Goal: Transaction & Acquisition: Purchase product/service

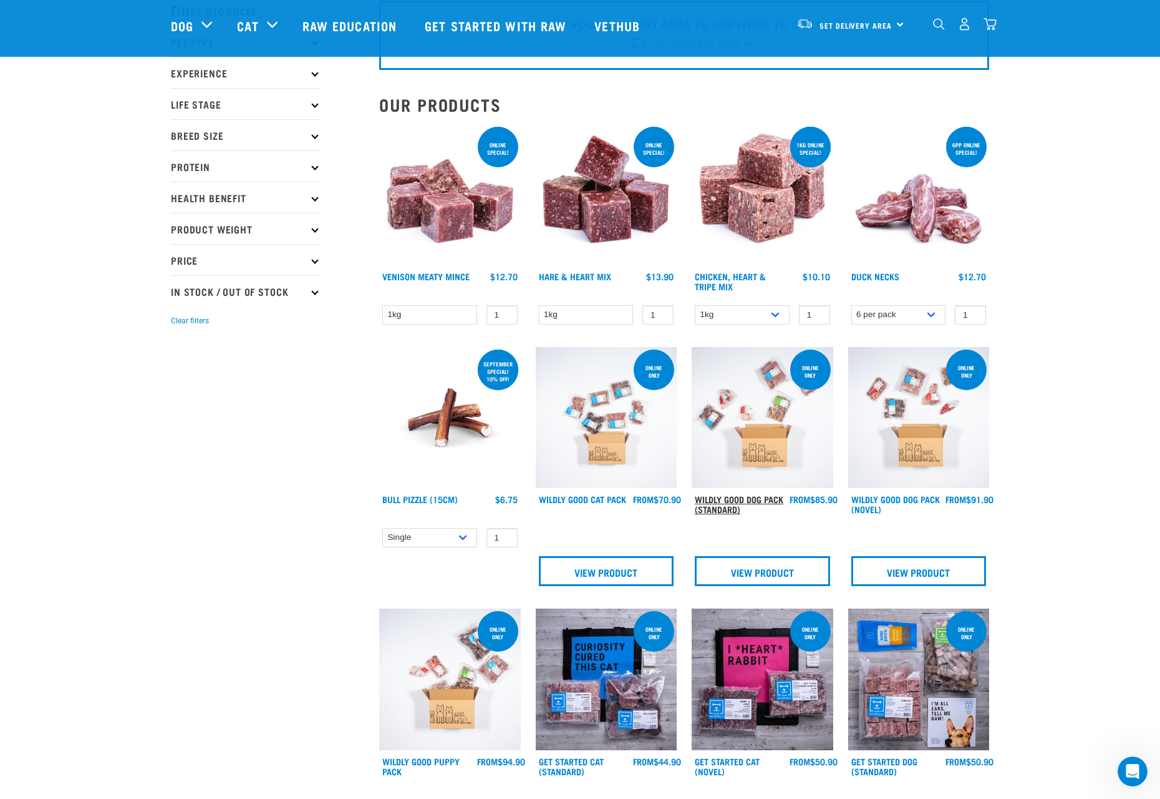
click at [716, 503] on link "Wildly Good Dog Pack (Standard)" at bounding box center [739, 504] width 89 height 14
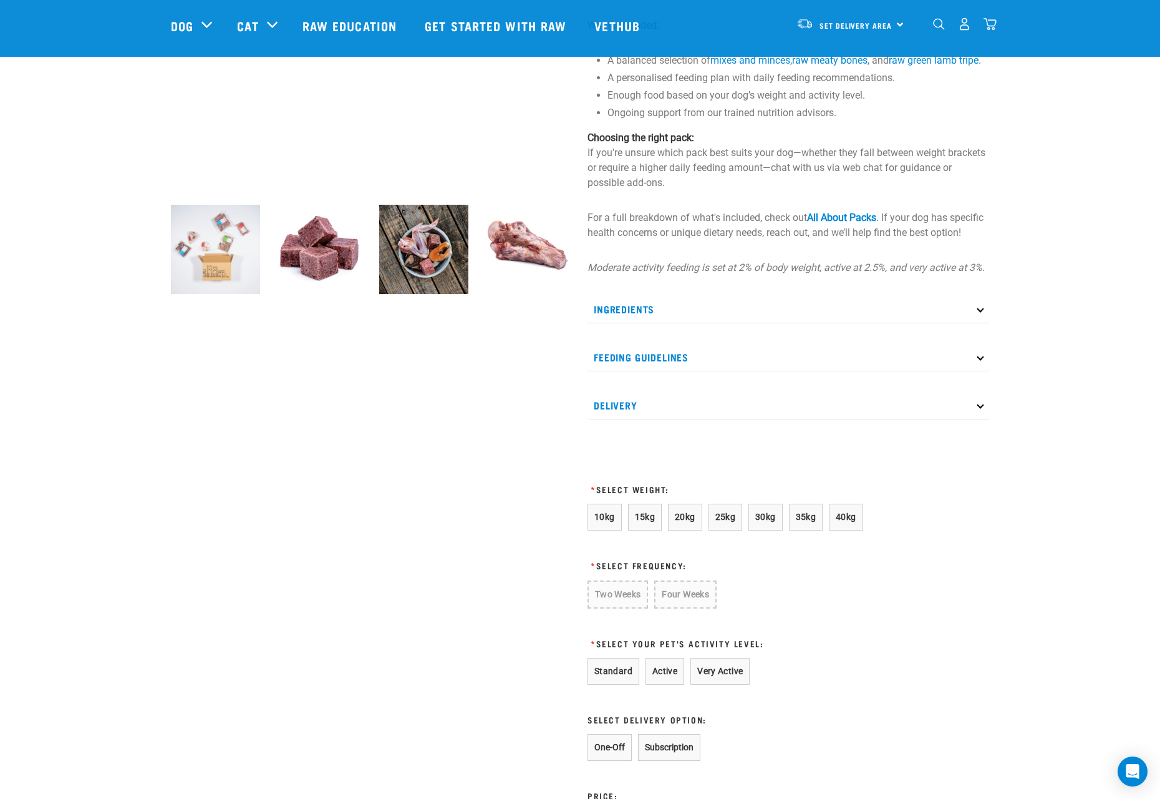
scroll to position [312, 0]
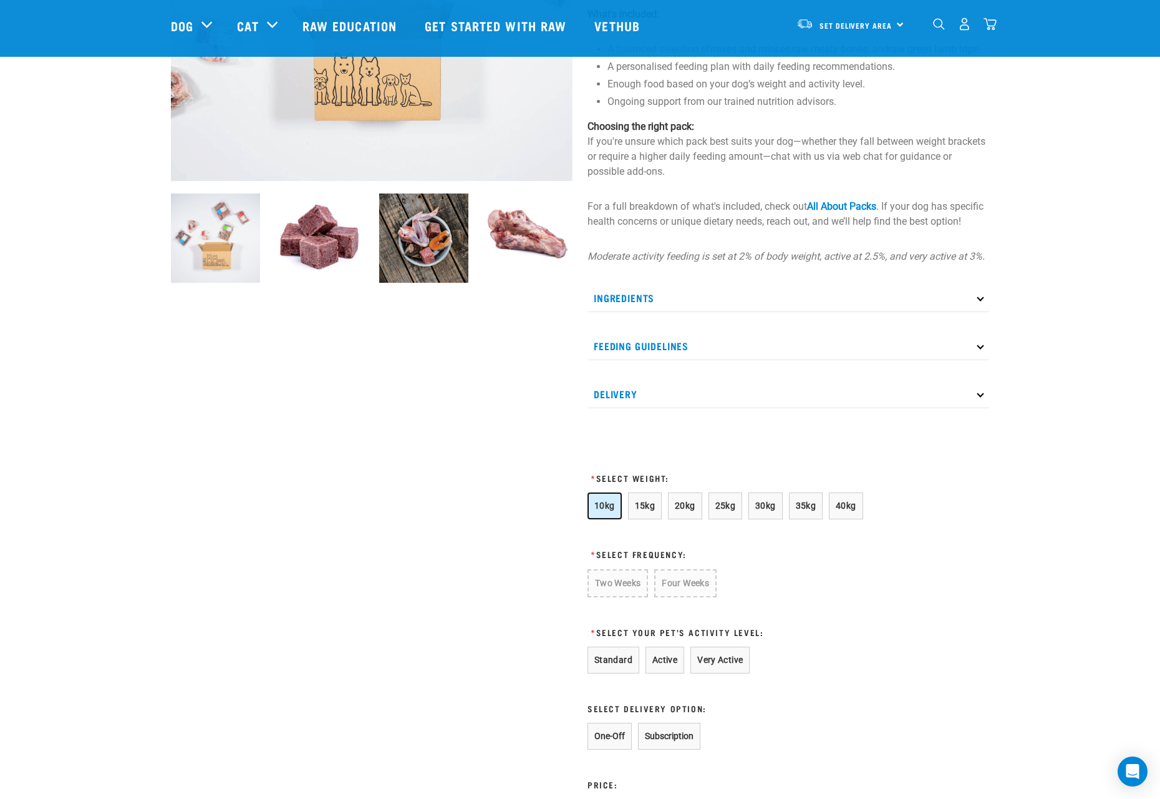
click at [599, 510] on span "10kg" at bounding box center [605, 505] width 21 height 10
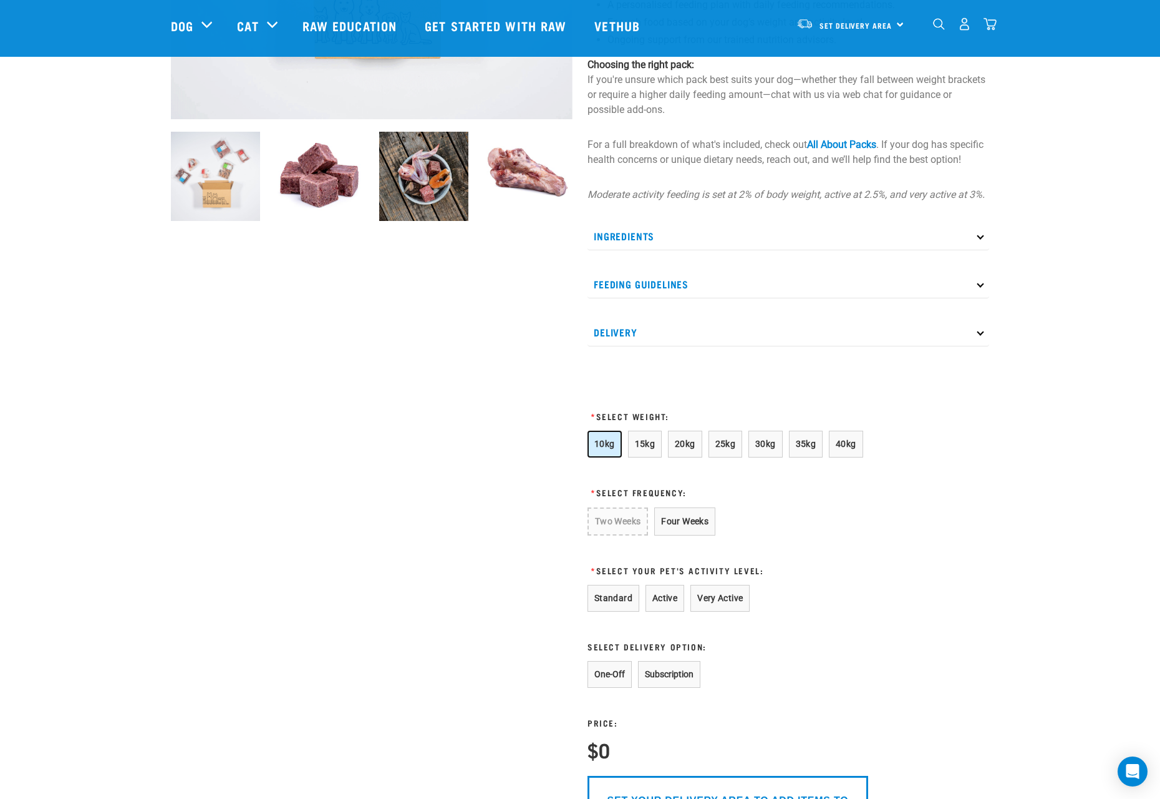
scroll to position [374, 0]
click at [652, 448] on span "15kg" at bounding box center [645, 443] width 21 height 10
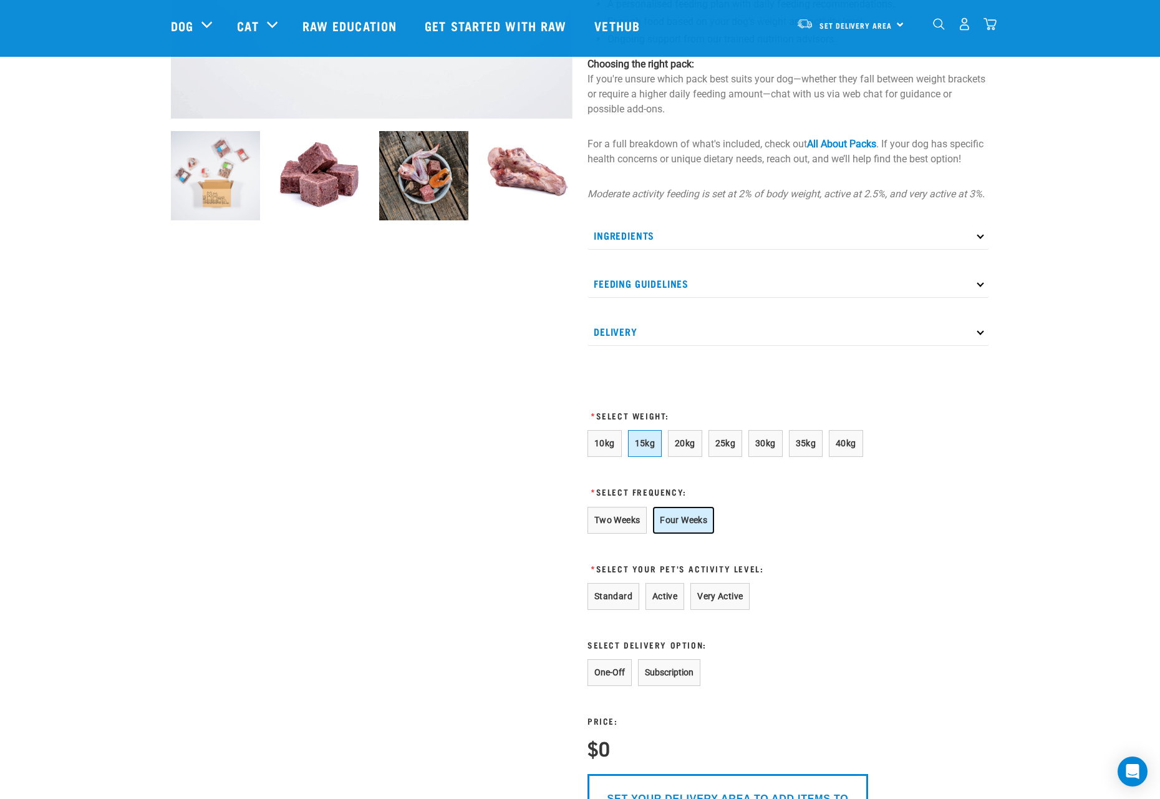
click at [674, 533] on button "Four Weeks" at bounding box center [683, 520] width 61 height 27
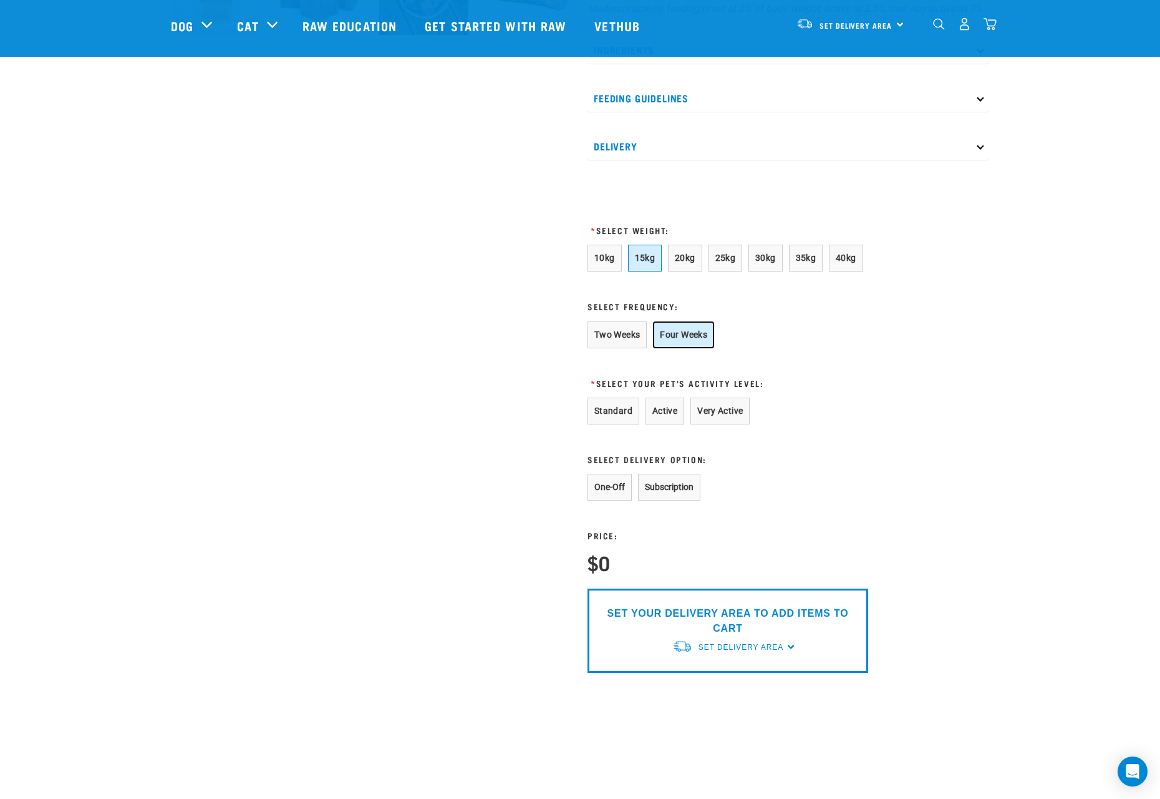
scroll to position [562, 0]
click at [623, 422] on button "Standard" at bounding box center [614, 409] width 52 height 27
click at [677, 498] on button "Subscription" at bounding box center [669, 485] width 62 height 27
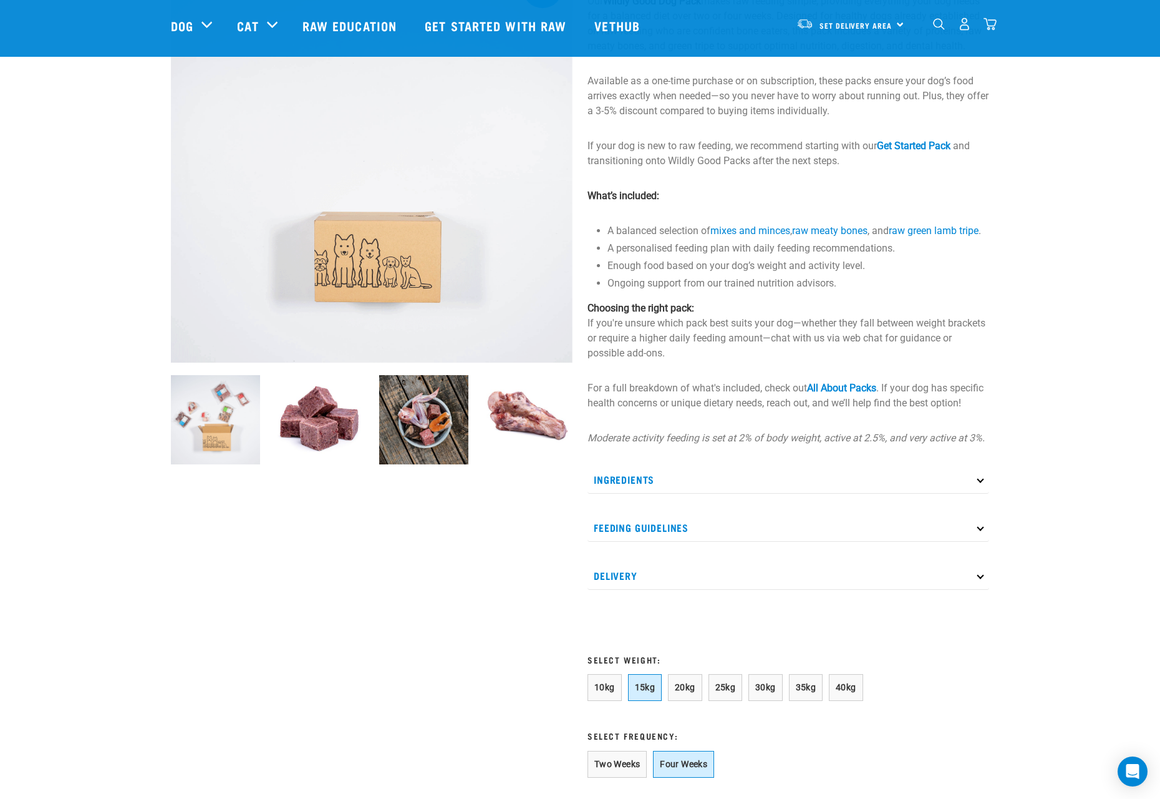
scroll to position [125, 0]
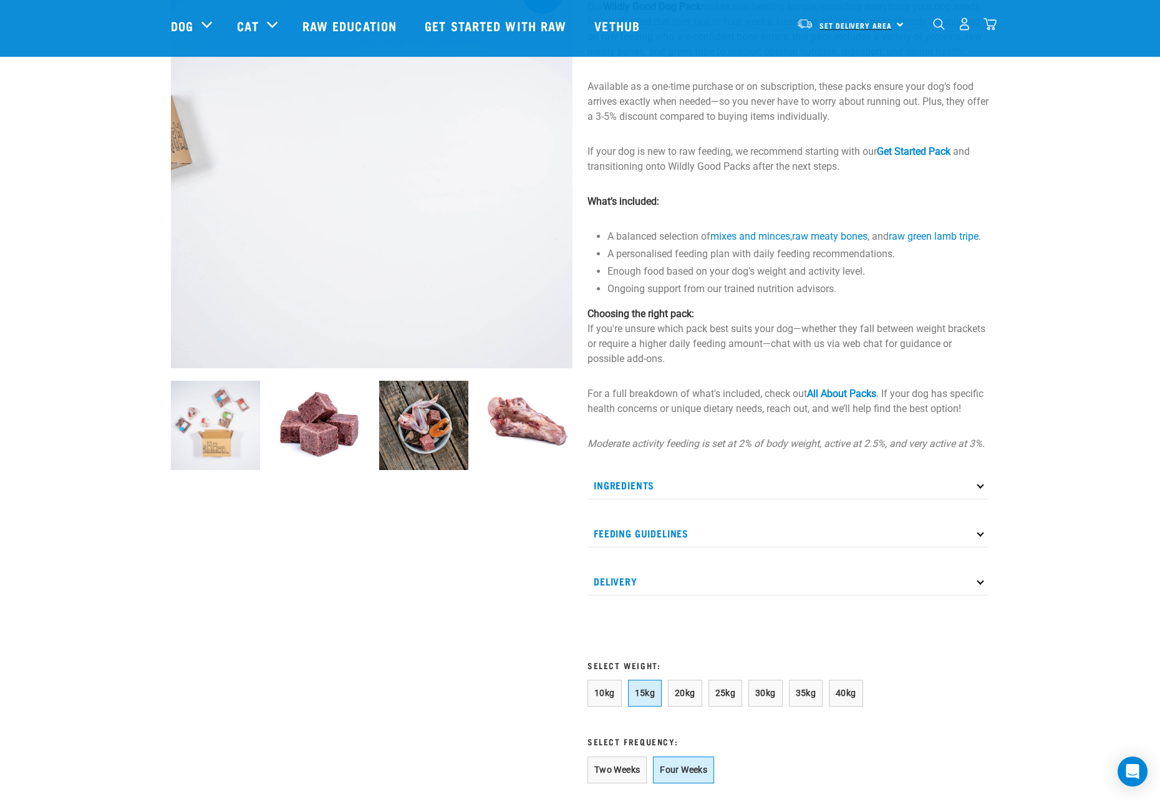
click at [861, 27] on span "Set Delivery Area" at bounding box center [856, 25] width 72 height 4
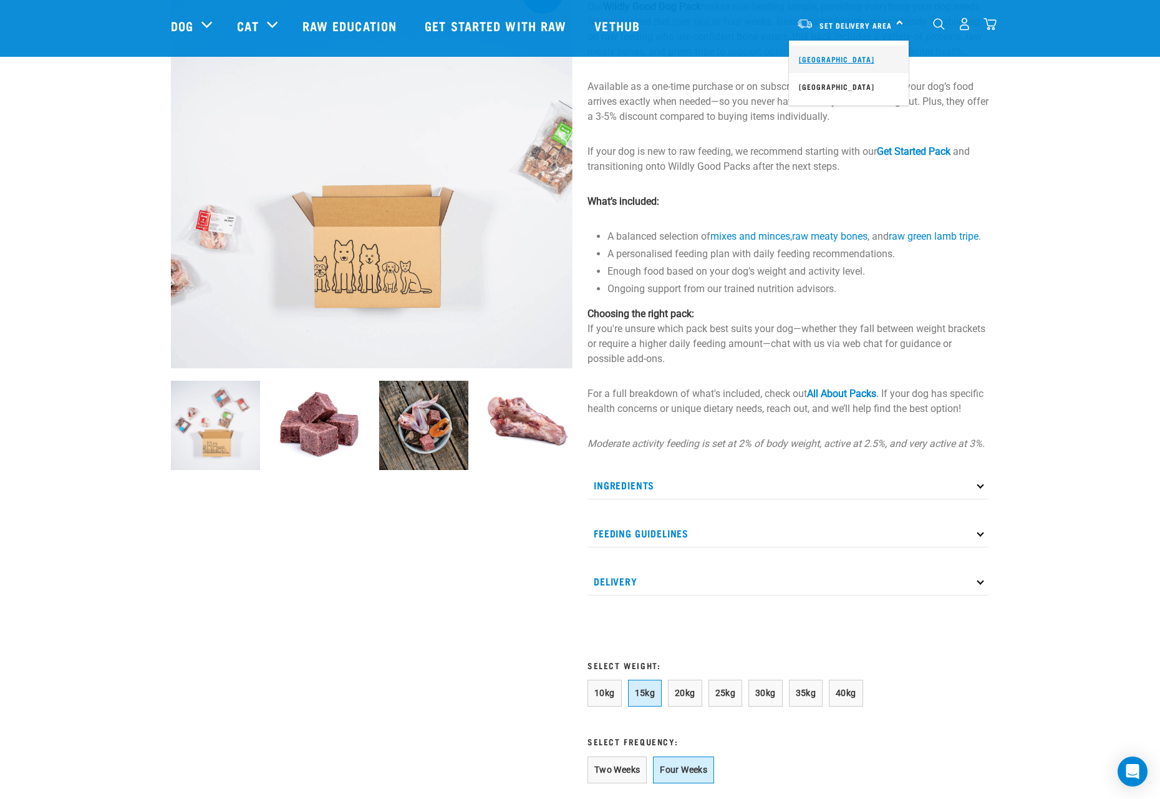
click at [839, 57] on link "[GEOGRAPHIC_DATA]" at bounding box center [849, 59] width 120 height 27
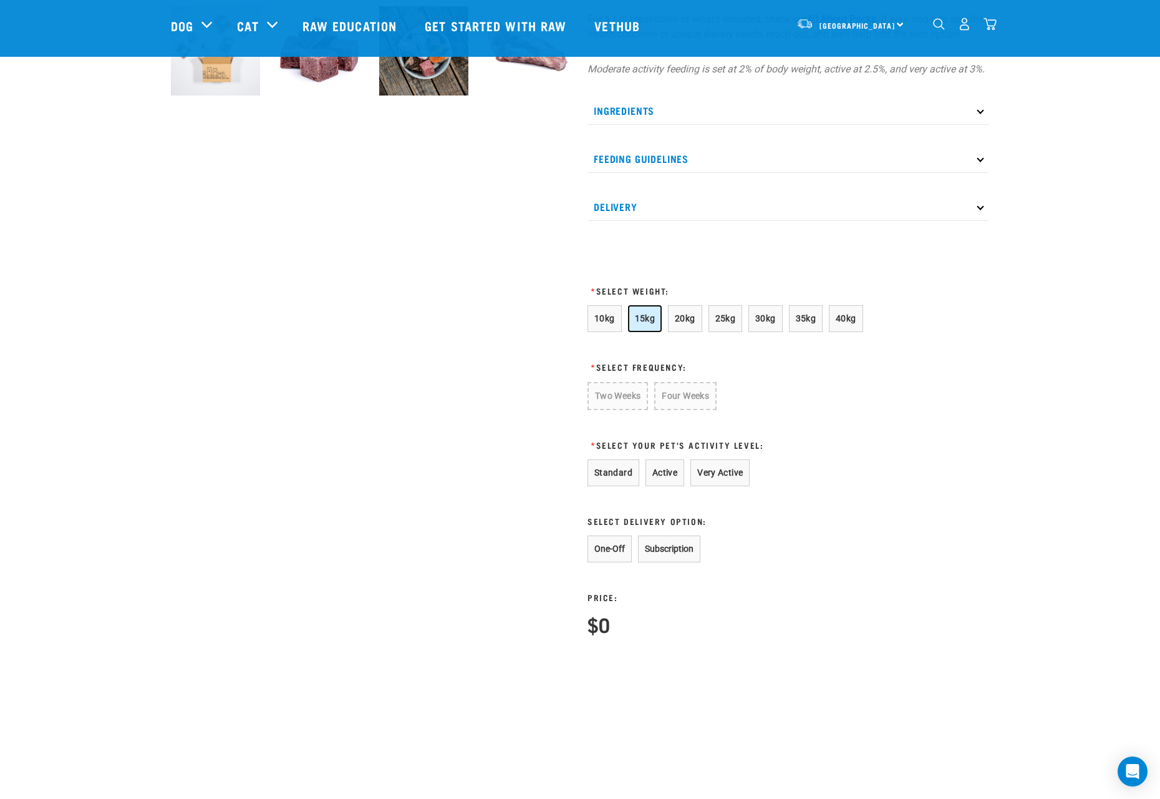
click at [649, 323] on span "15kg" at bounding box center [645, 318] width 21 height 10
click at [686, 409] on button "Four Weeks" at bounding box center [683, 395] width 61 height 27
click at [608, 485] on button "Standard" at bounding box center [614, 471] width 52 height 27
drag, startPoint x: 673, startPoint y: 571, endPoint x: 666, endPoint y: 593, distance: 22.5
click at [674, 561] on button "Subscription" at bounding box center [669, 547] width 62 height 27
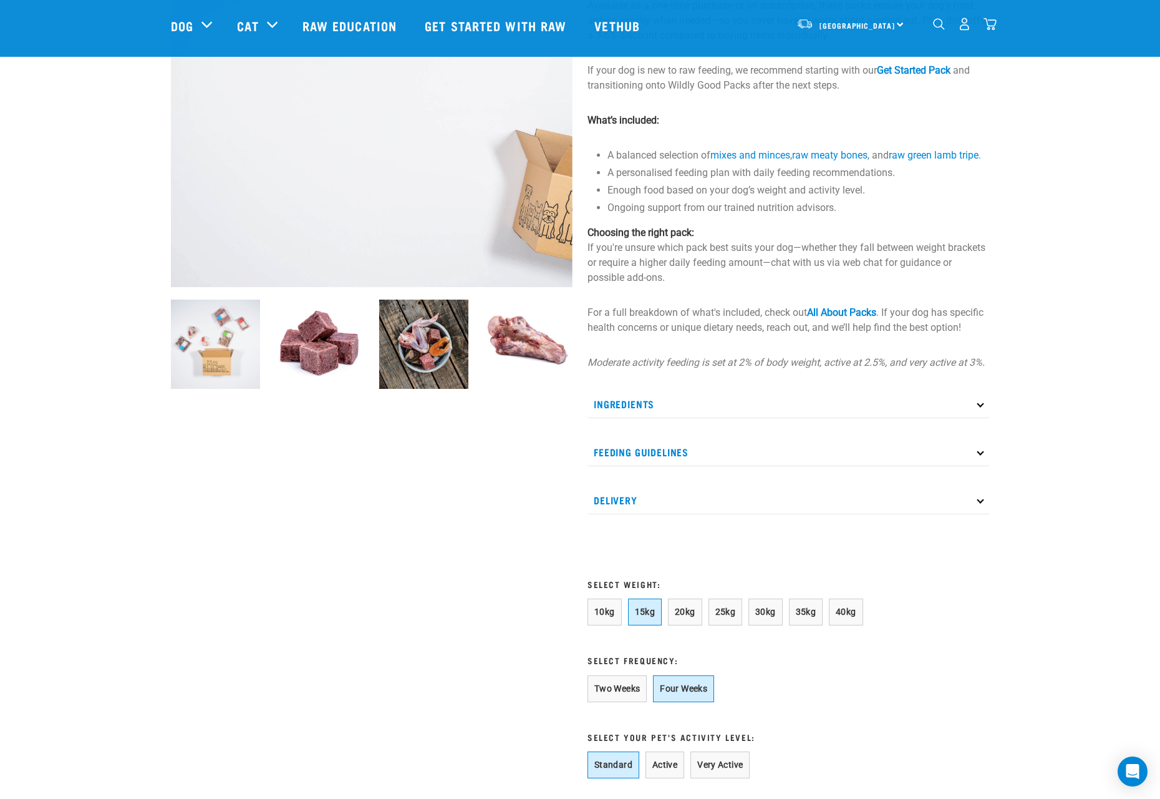
scroll to position [250, 0]
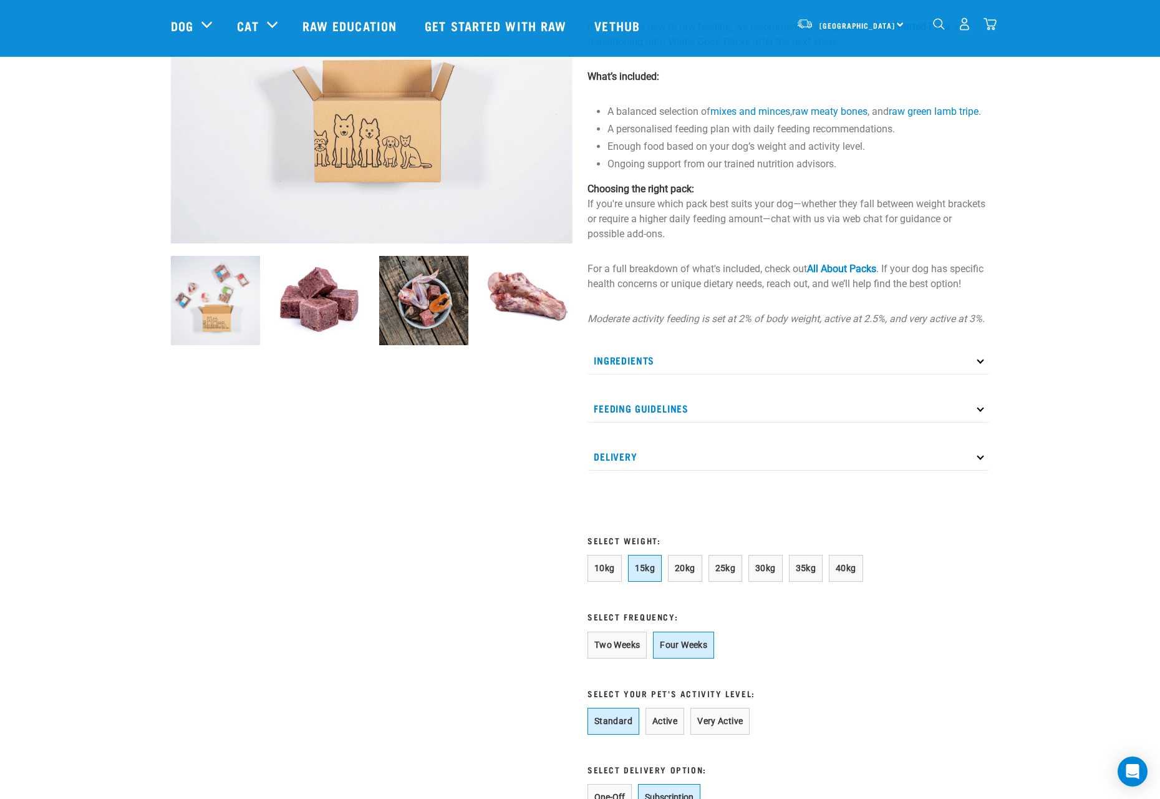
click at [346, 309] on img at bounding box center [319, 300] width 89 height 89
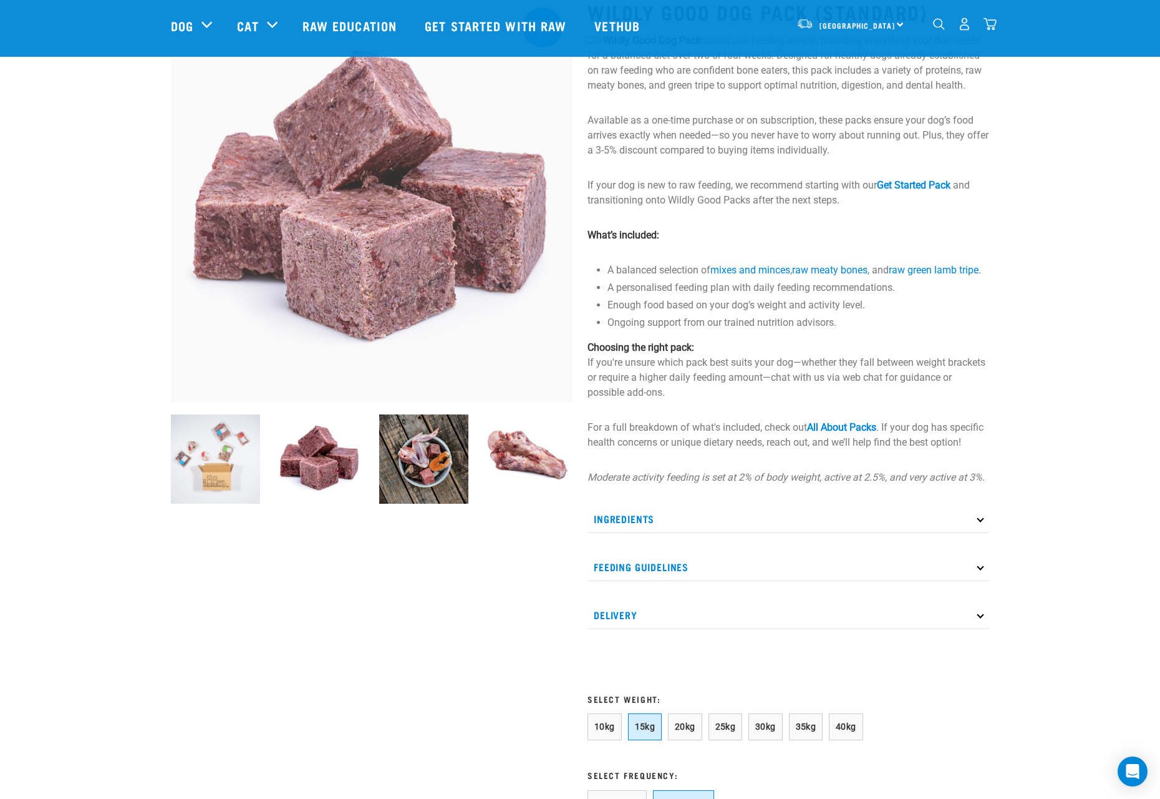
scroll to position [0, 0]
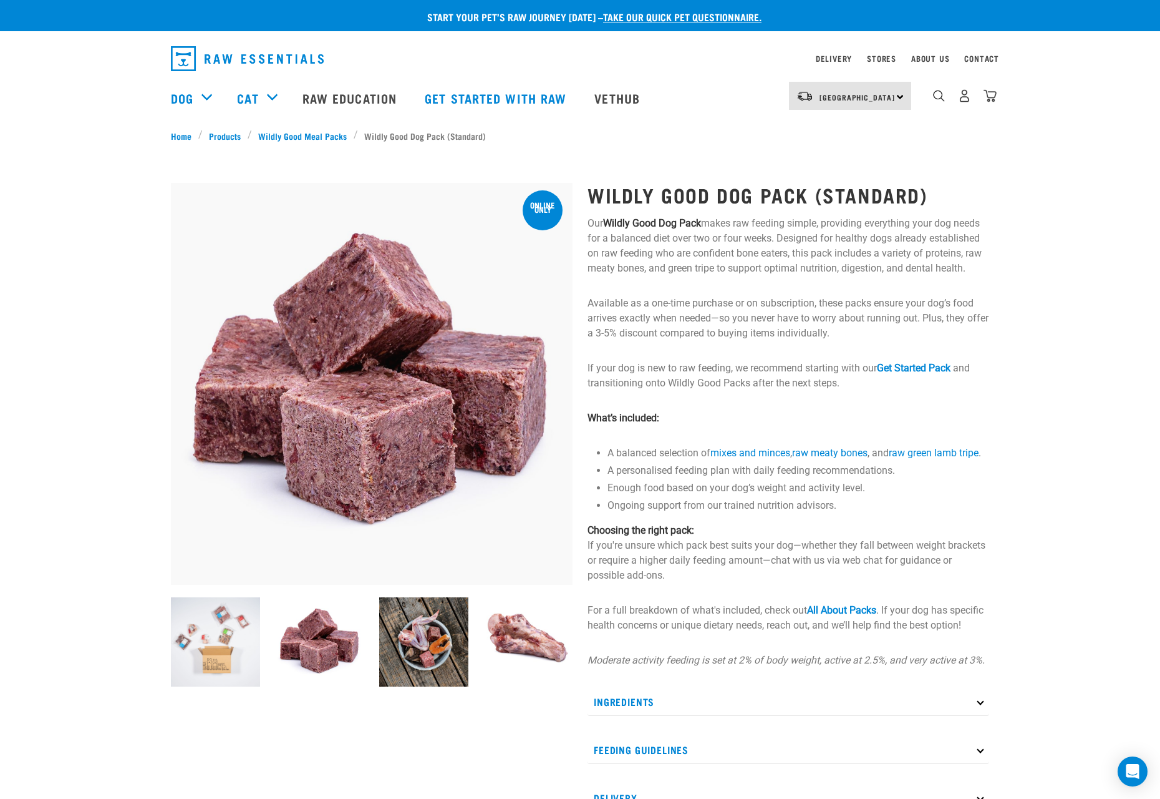
click at [409, 635] on img at bounding box center [423, 641] width 89 height 89
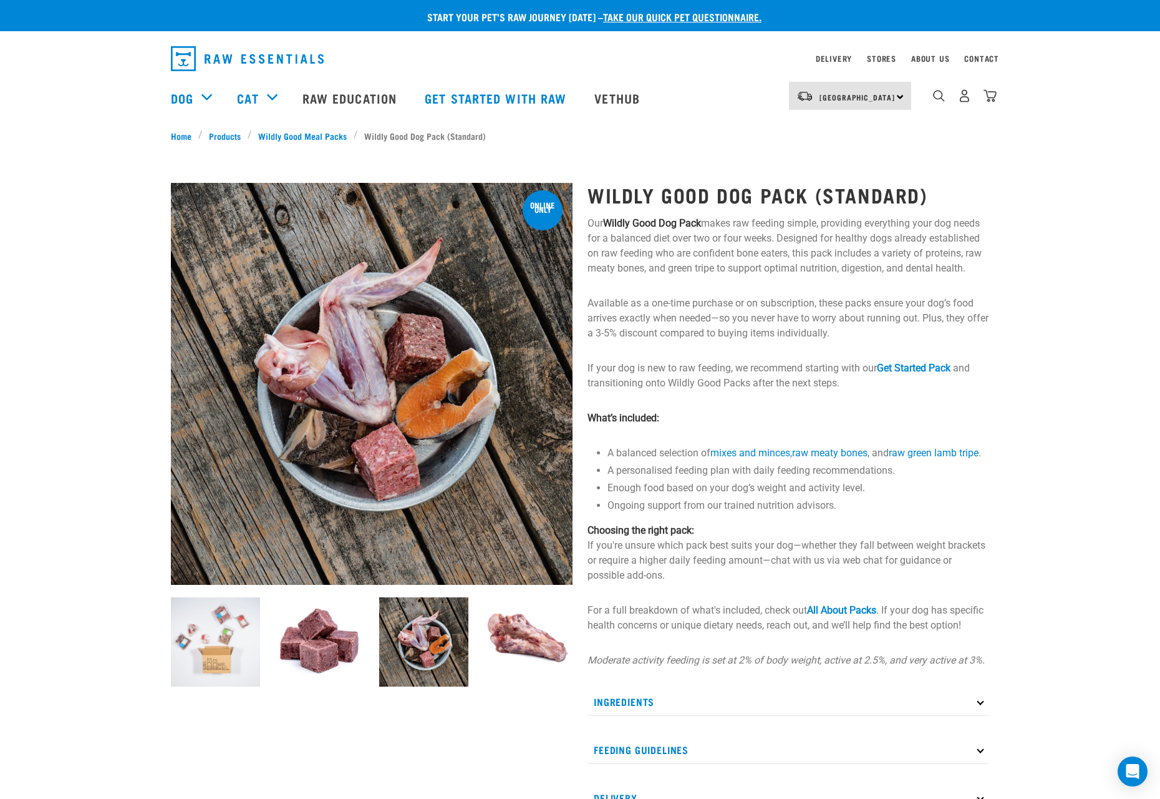
click at [508, 646] on img at bounding box center [528, 641] width 89 height 89
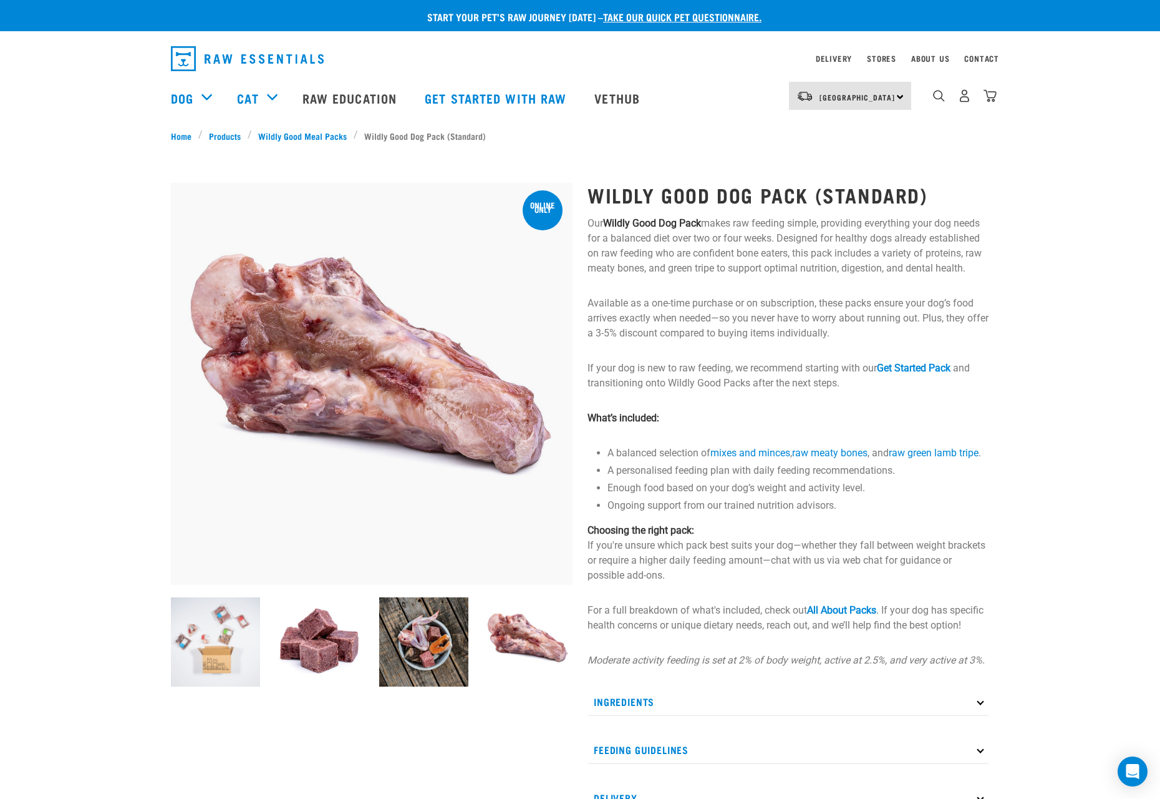
click at [421, 635] on img at bounding box center [423, 641] width 89 height 89
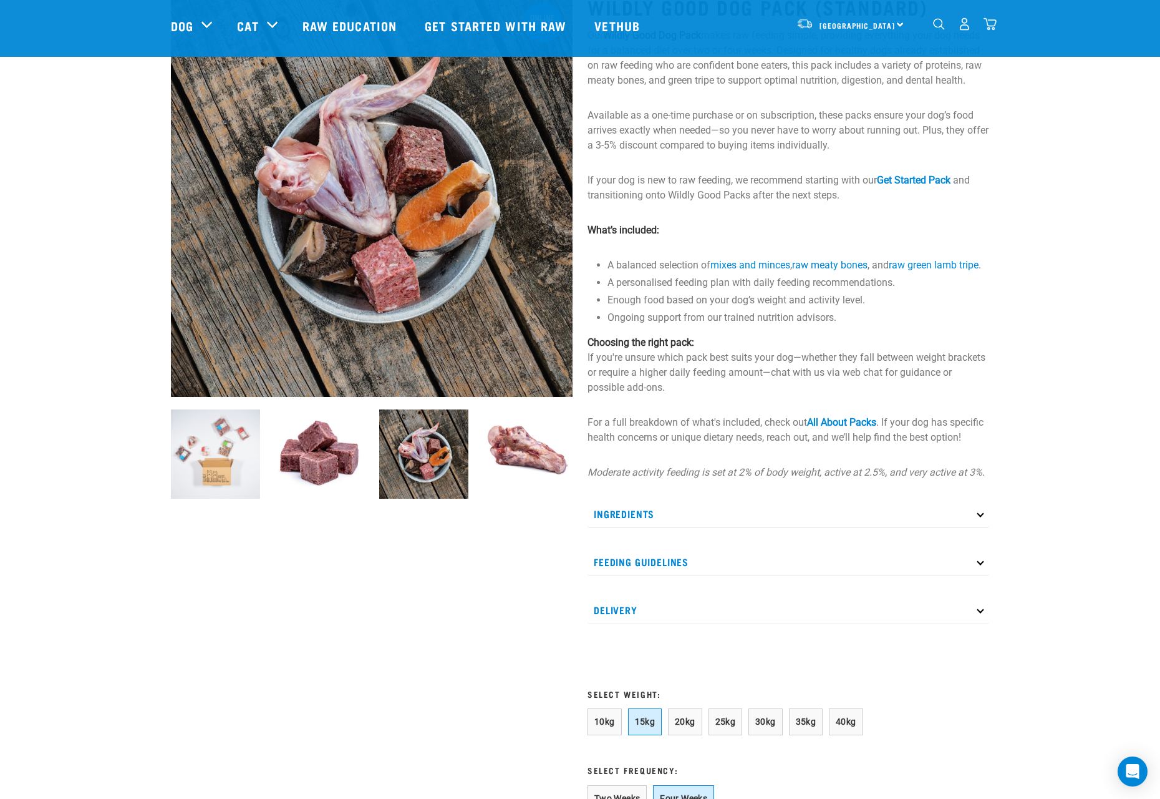
scroll to position [62, 0]
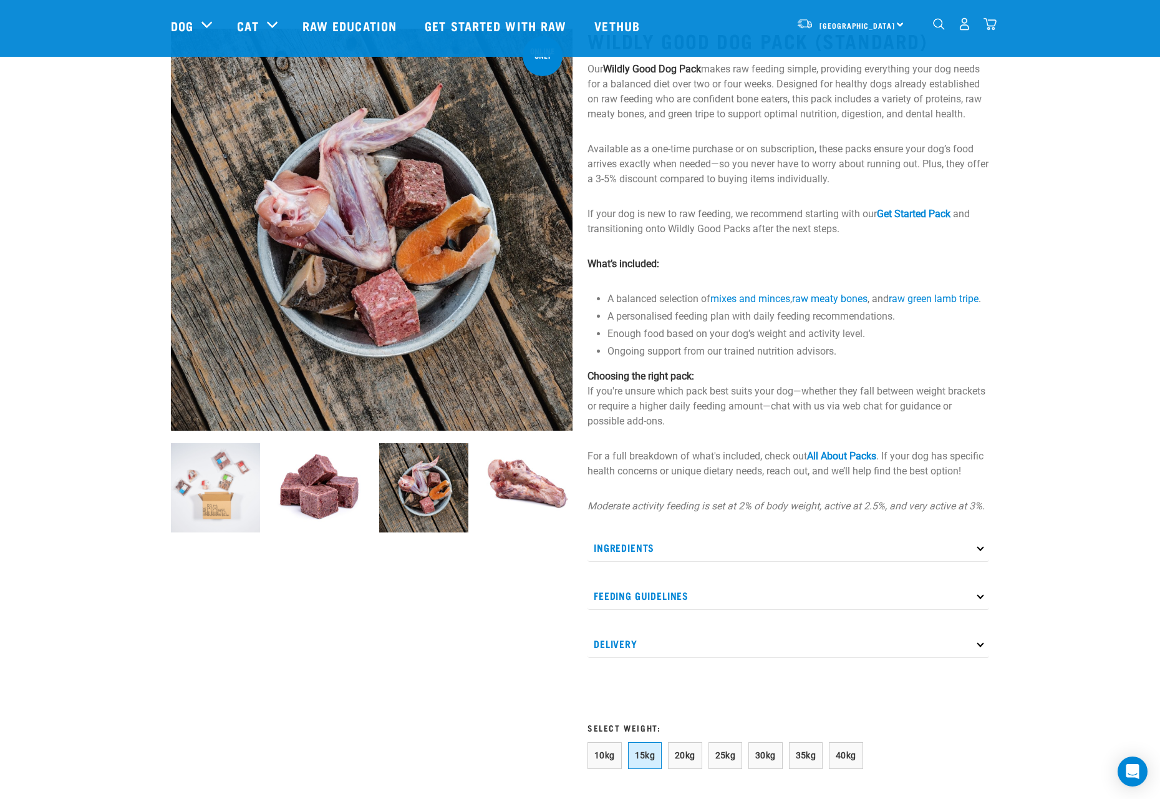
click at [498, 498] on img at bounding box center [528, 487] width 89 height 89
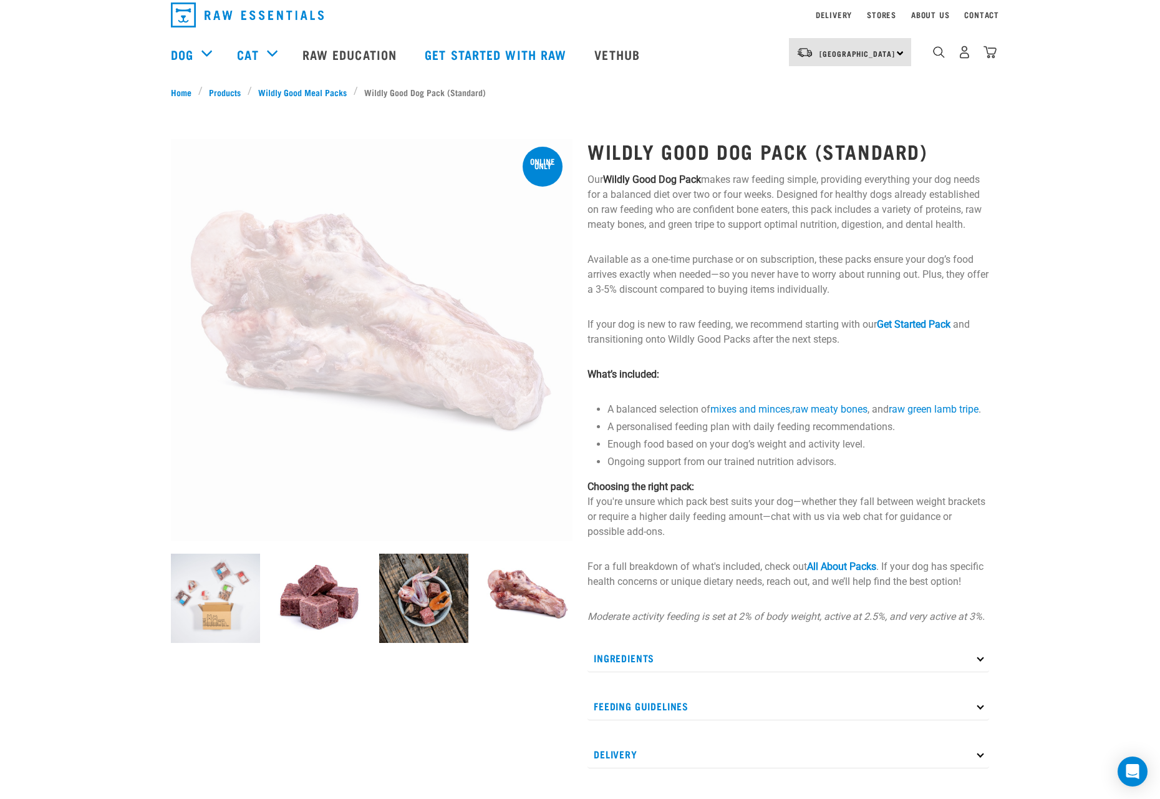
scroll to position [0, 0]
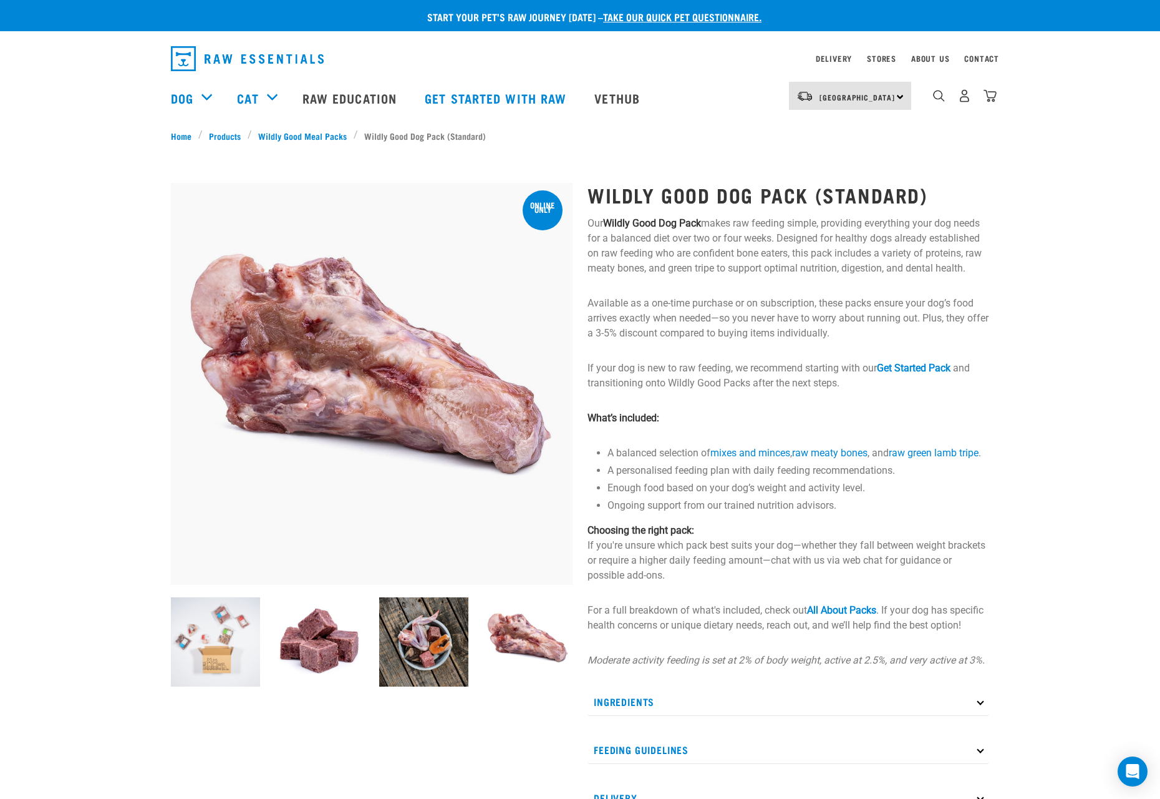
click at [429, 640] on img at bounding box center [423, 641] width 89 height 89
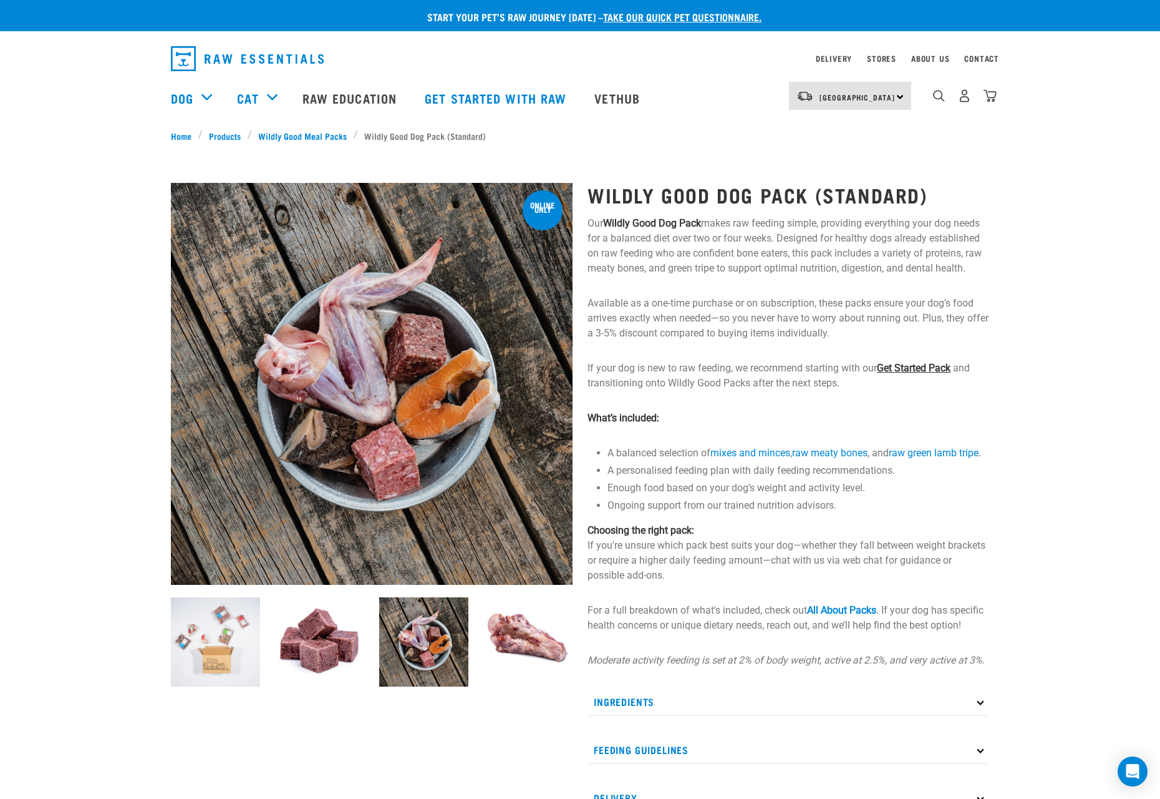
click at [904, 367] on link "Get Started Pack" at bounding box center [914, 368] width 74 height 12
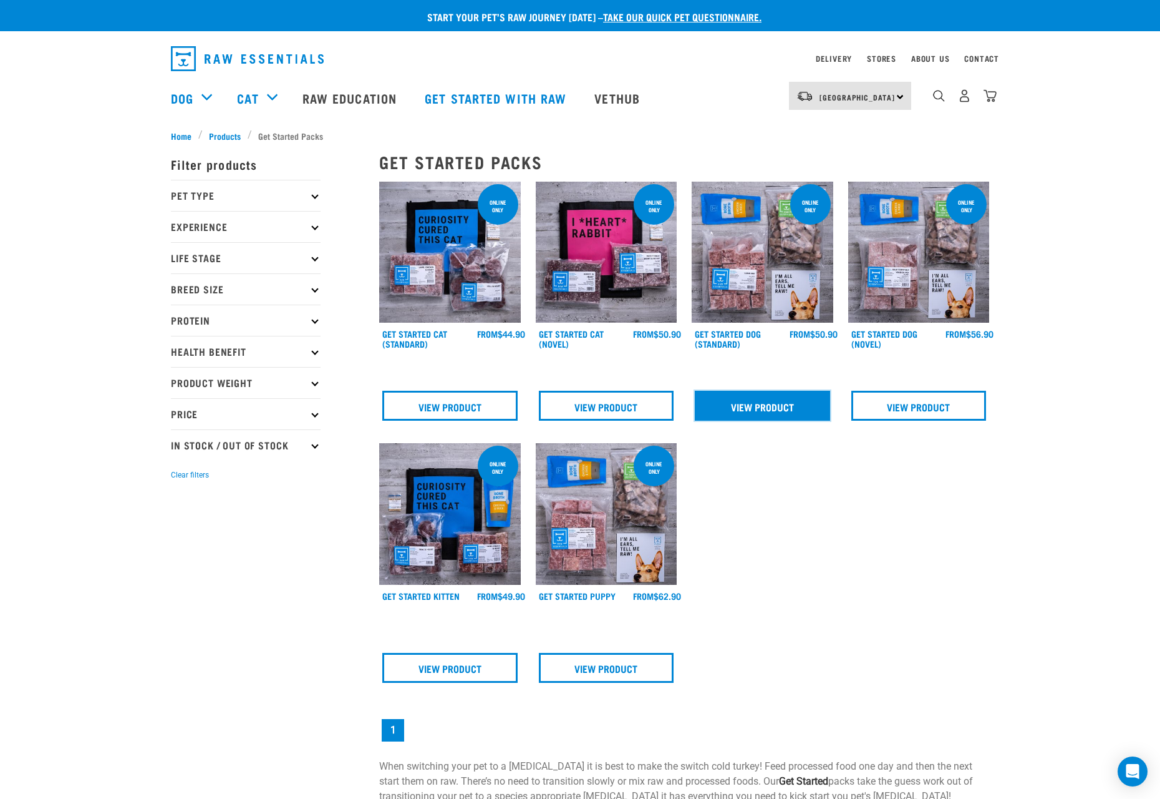
click at [789, 415] on link "View Product" at bounding box center [762, 406] width 135 height 30
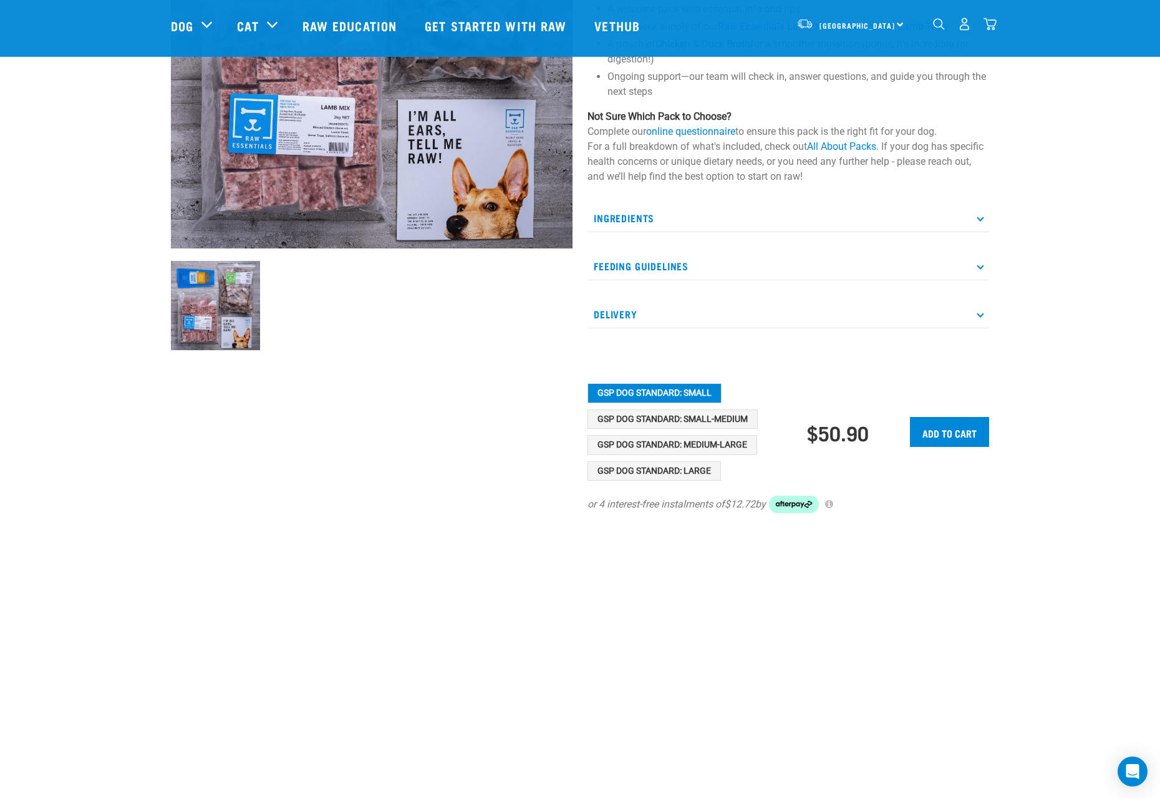
scroll to position [312, 0]
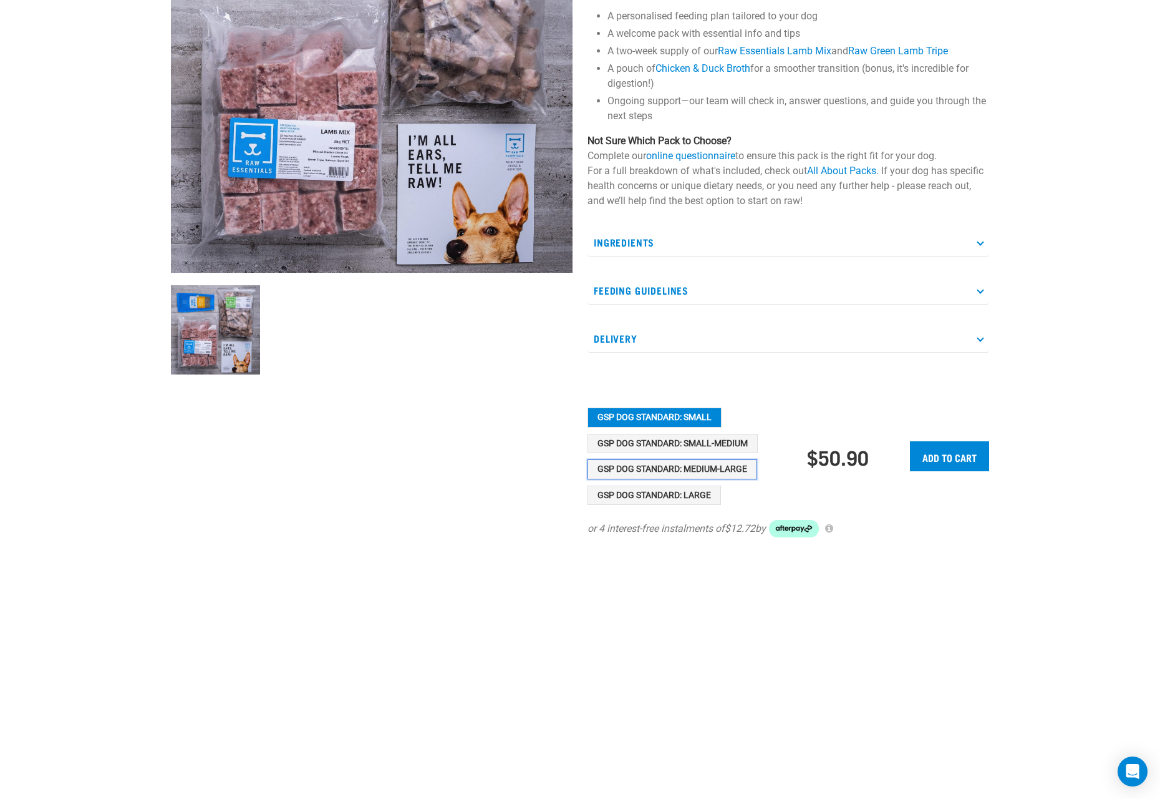
click at [711, 465] on button "GSP Dog Standard: Medium-Large" at bounding box center [673, 469] width 170 height 20
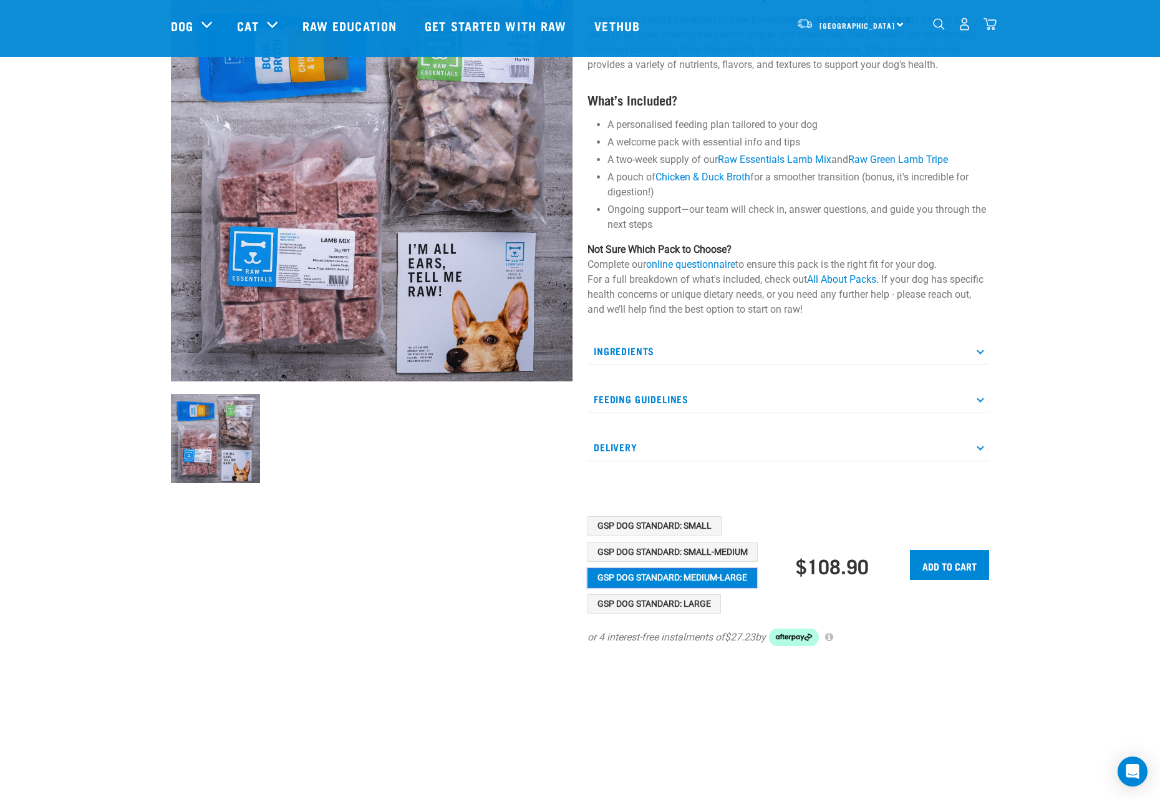
scroll to position [125, 0]
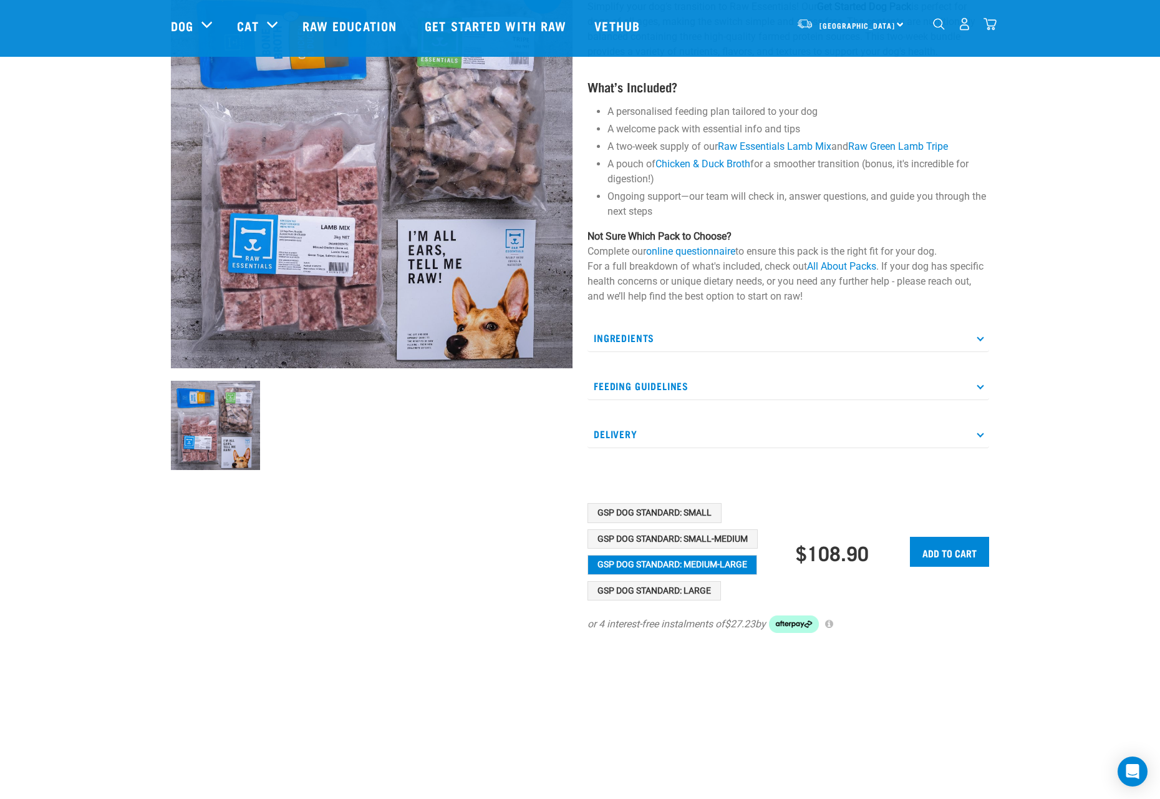
click at [711, 379] on p "Feeding Guidelines" at bounding box center [789, 386] width 402 height 28
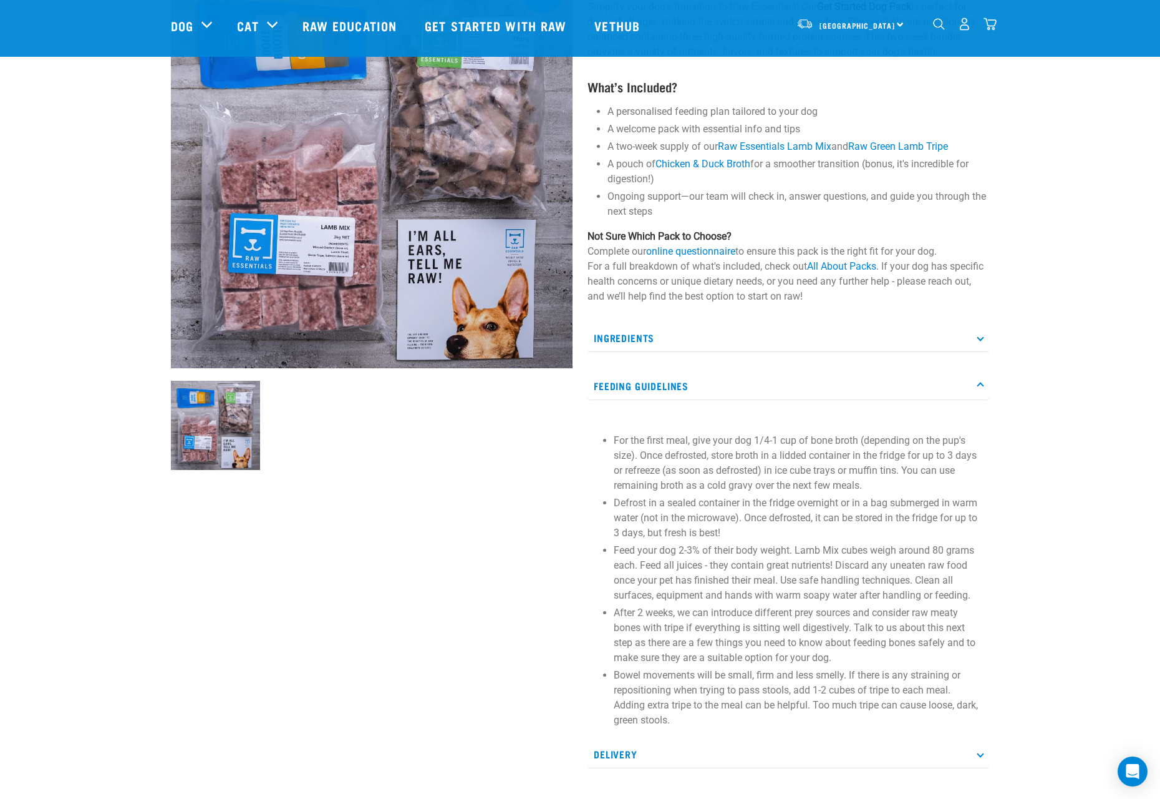
click at [711, 379] on p "Feeding Guidelines" at bounding box center [789, 386] width 402 height 28
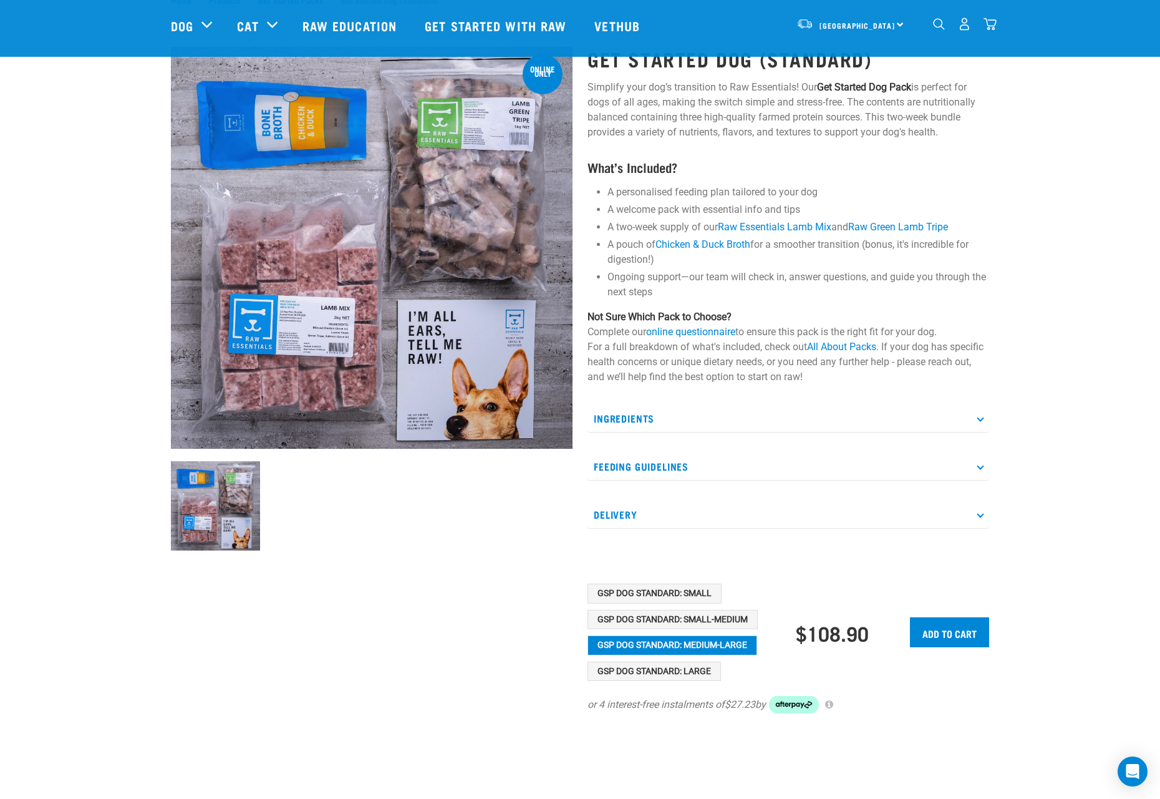
scroll to position [0, 0]
